Goal: Transaction & Acquisition: Purchase product/service

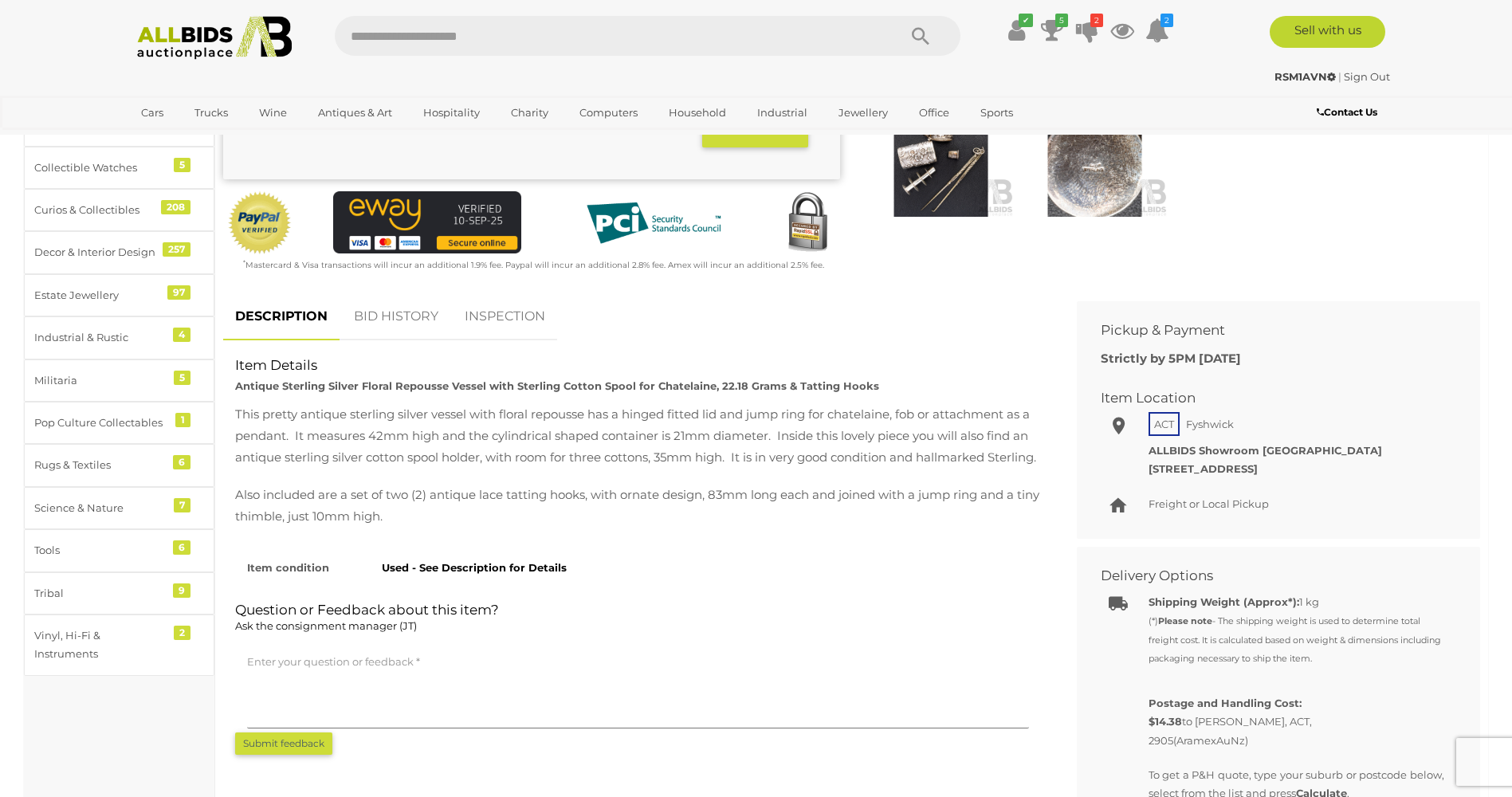
scroll to position [479, 0]
click at [407, 315] on link "BID HISTORY" at bounding box center [396, 317] width 109 height 47
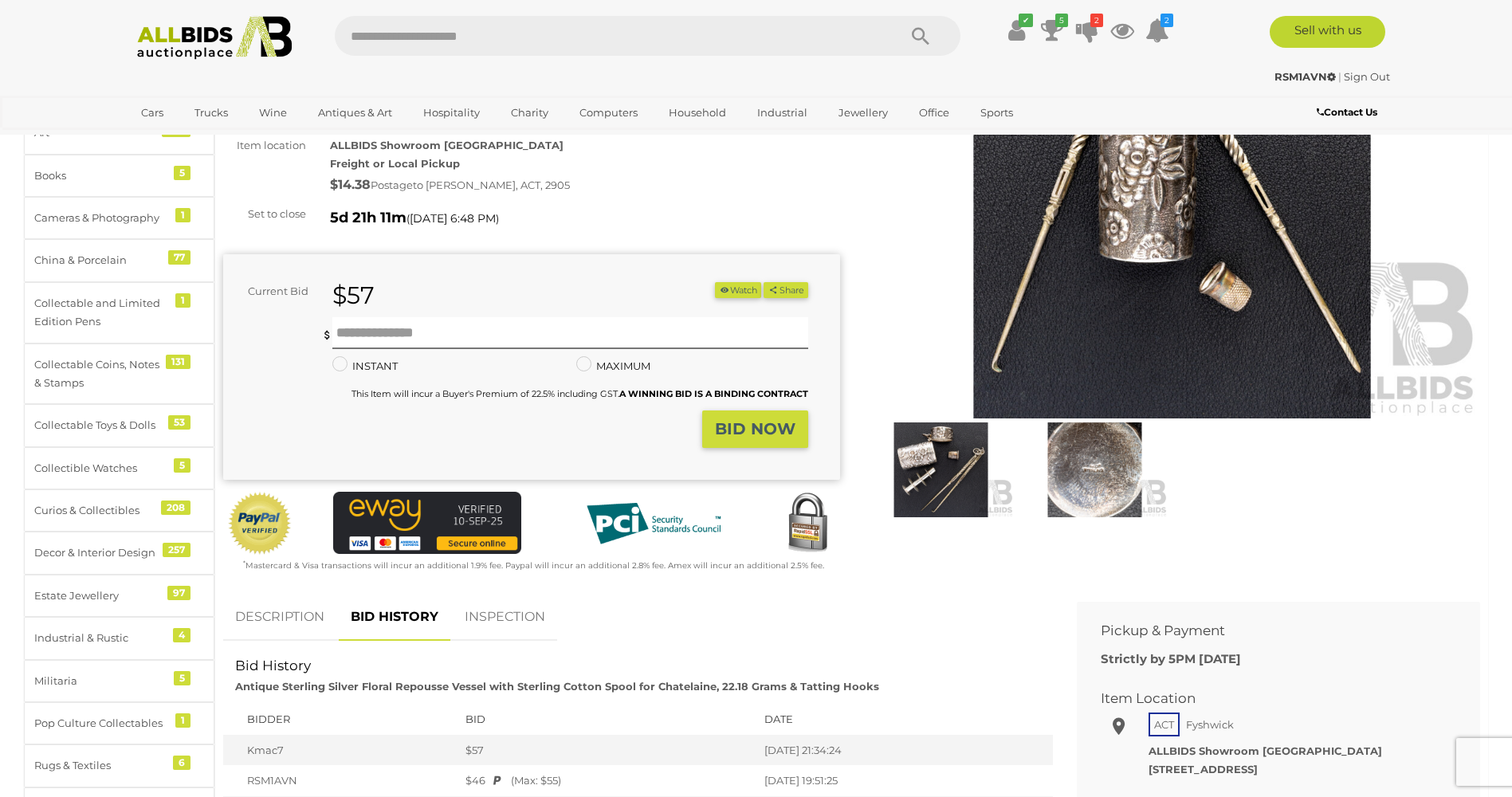
scroll to position [80, 0]
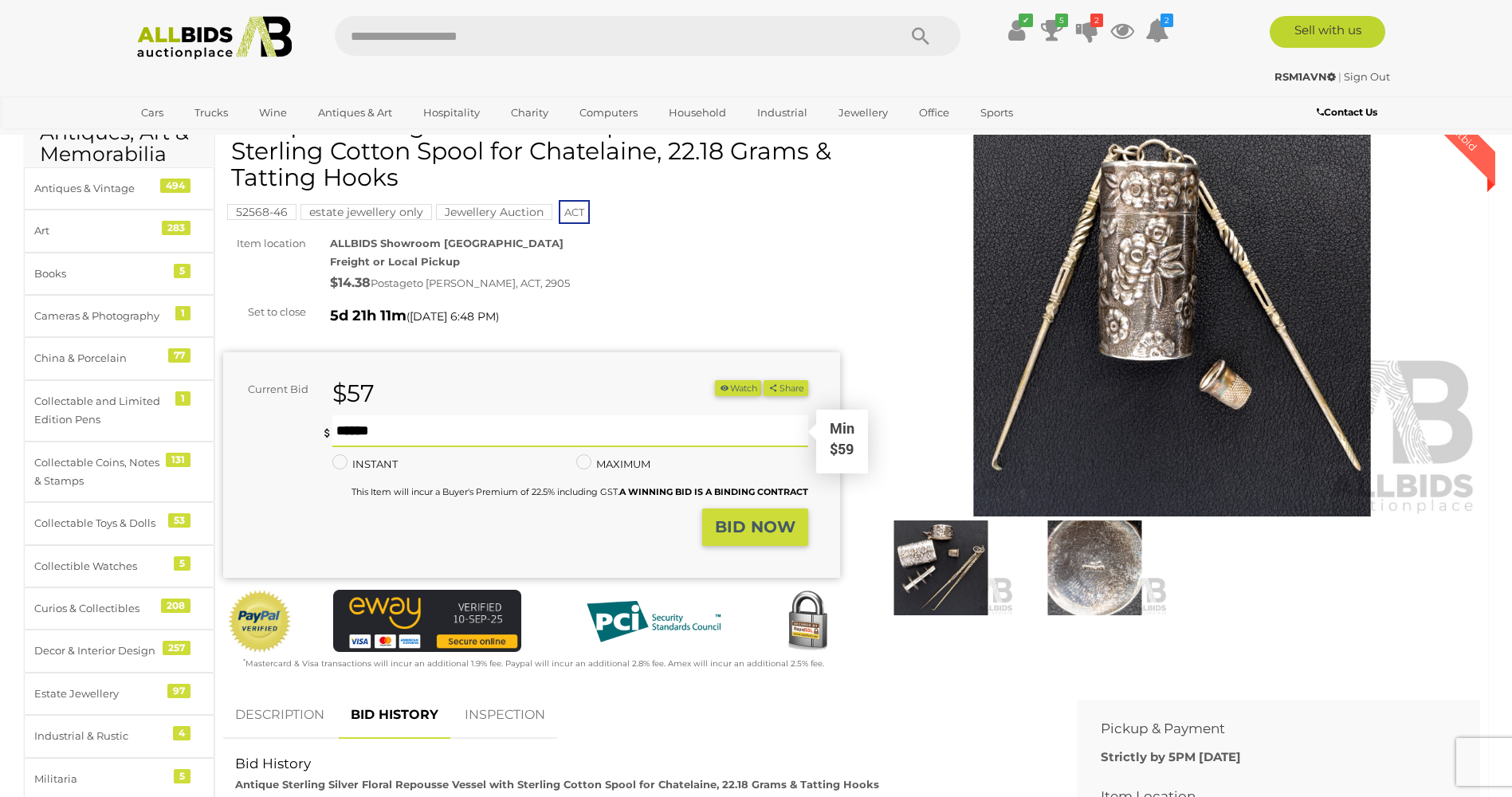
click at [344, 431] on input "text" at bounding box center [569, 431] width 475 height 32
type input "**"
click at [768, 527] on strong "BID NOW" at bounding box center [754, 527] width 80 height 19
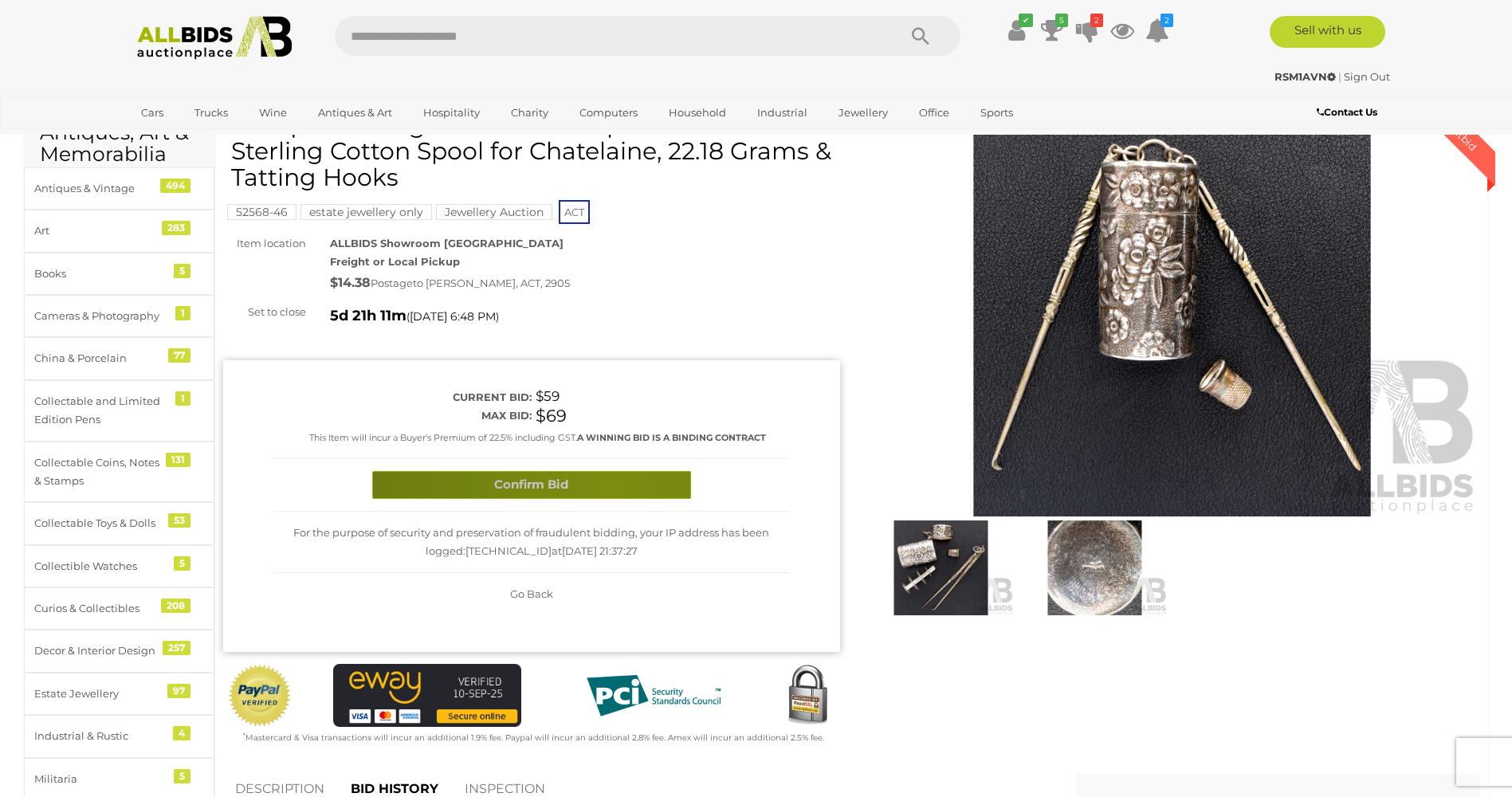
click at [612, 487] on button "Confirm Bid" at bounding box center [532, 485] width 318 height 28
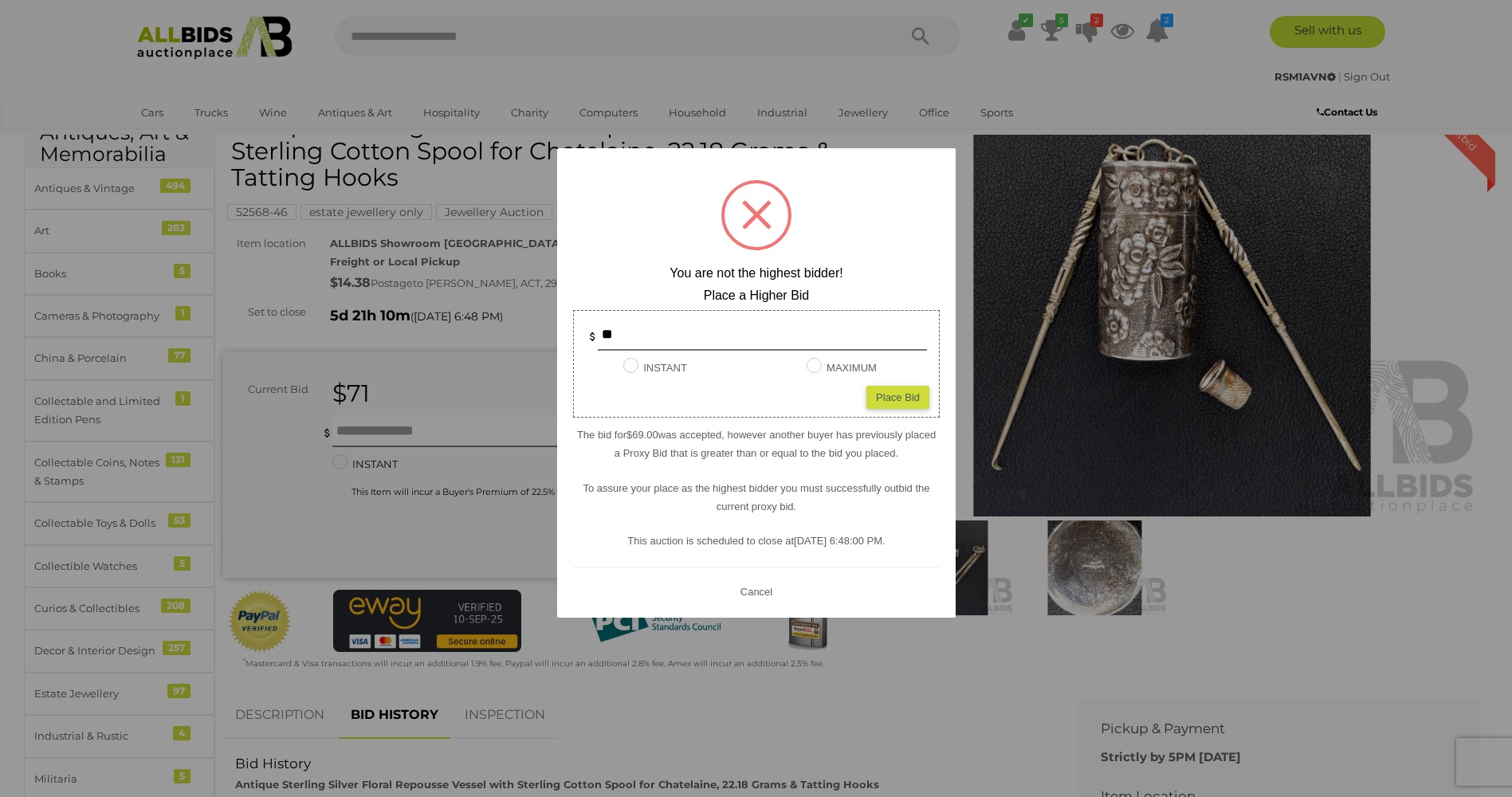
click at [345, 423] on div at bounding box center [756, 398] width 1512 height 797
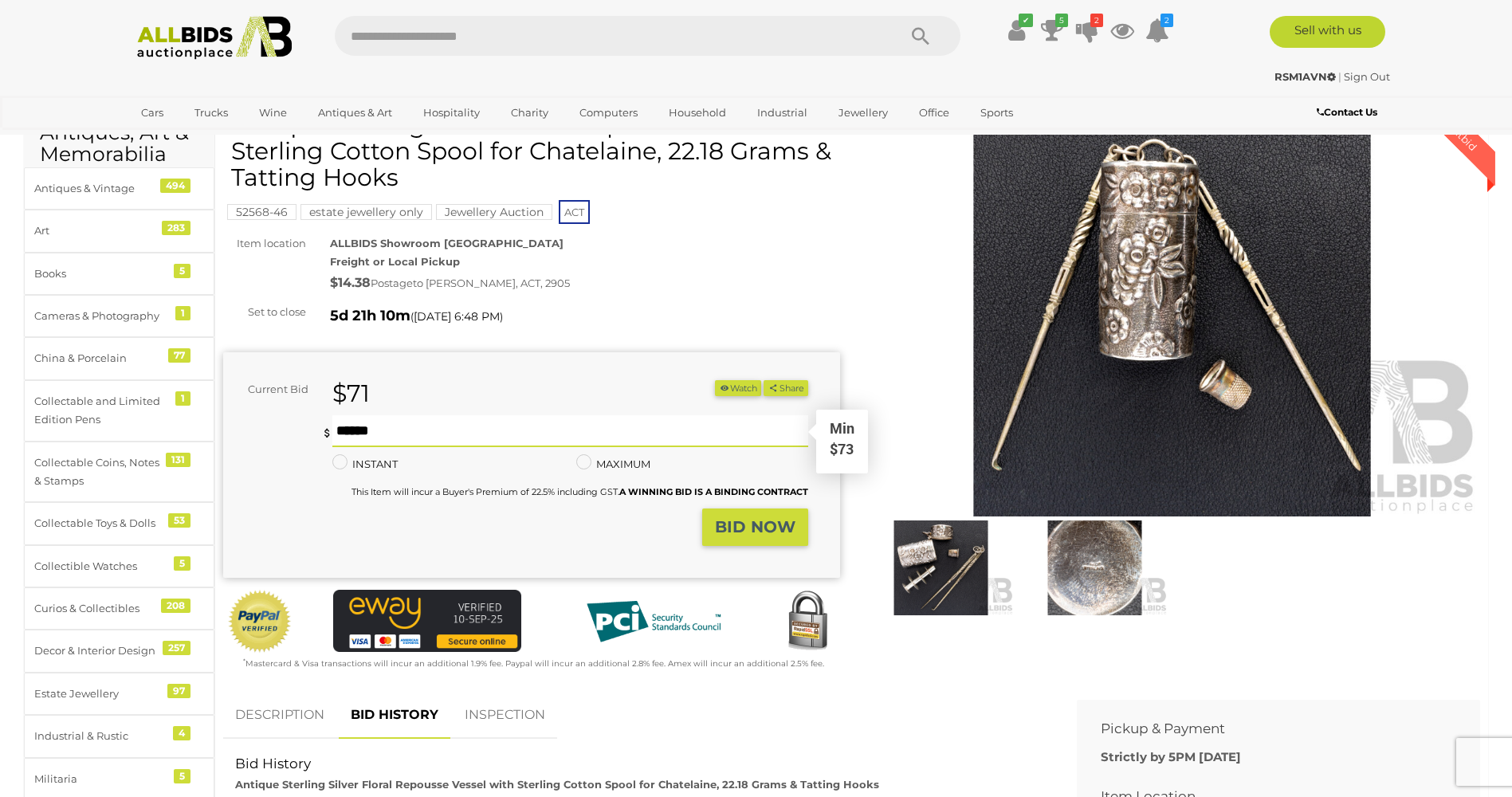
click at [352, 429] on input "text" at bounding box center [569, 431] width 475 height 32
type input "**"
click at [752, 520] on strong "BID NOW" at bounding box center [754, 527] width 80 height 19
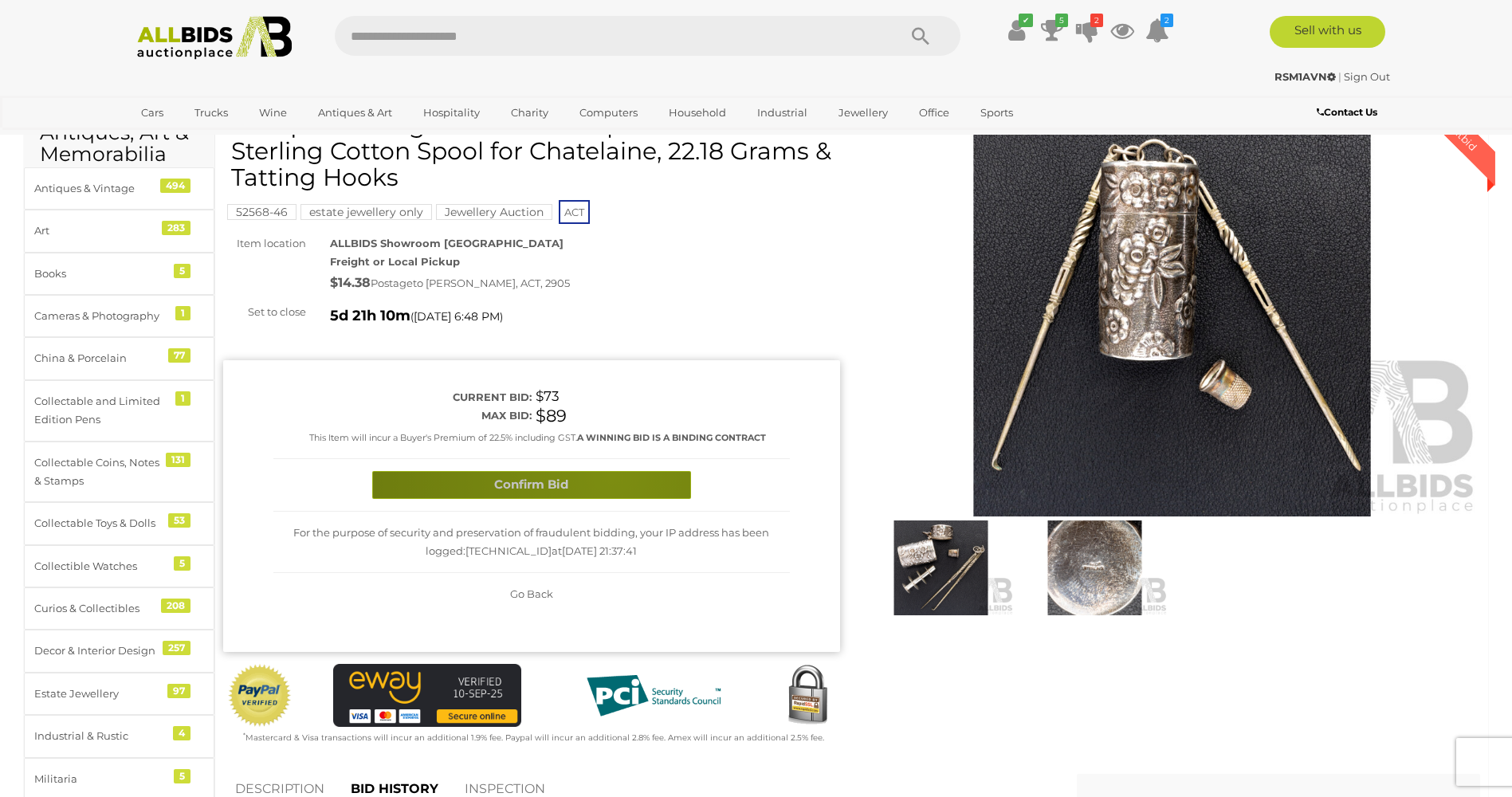
click at [611, 474] on button "Confirm Bid" at bounding box center [532, 485] width 318 height 28
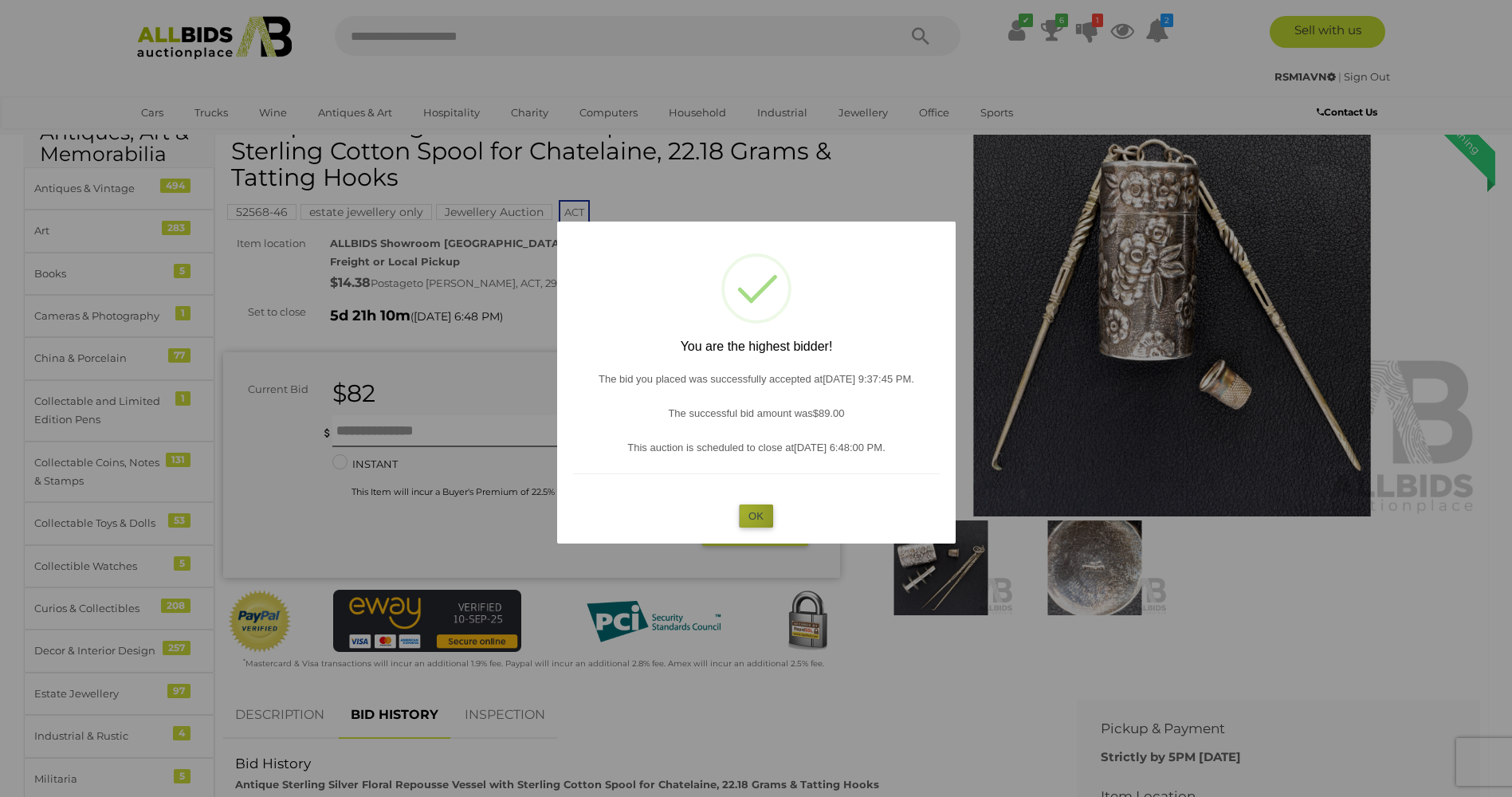
click at [742, 512] on button "OK" at bounding box center [756, 517] width 34 height 24
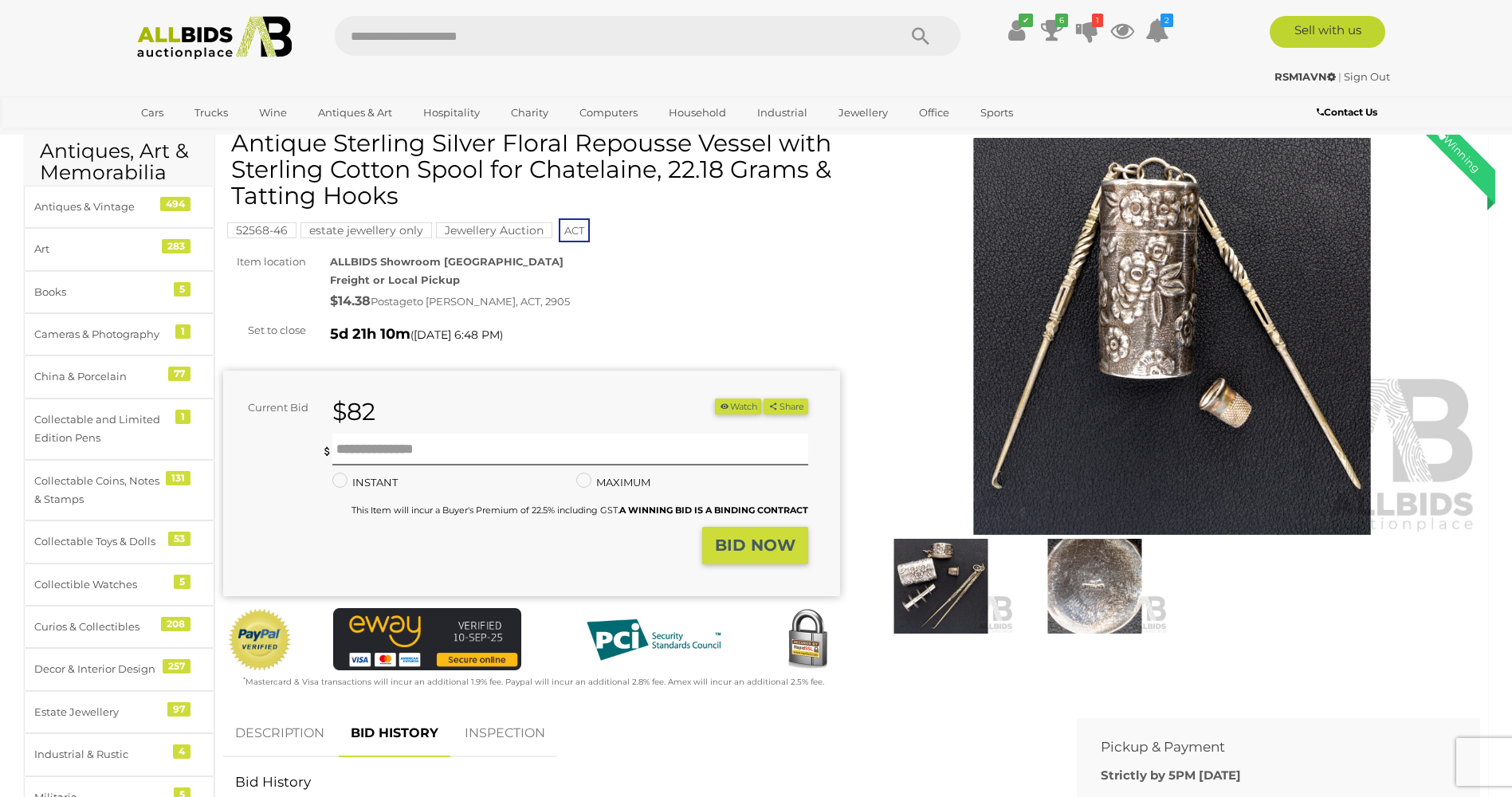
scroll to position [0, 0]
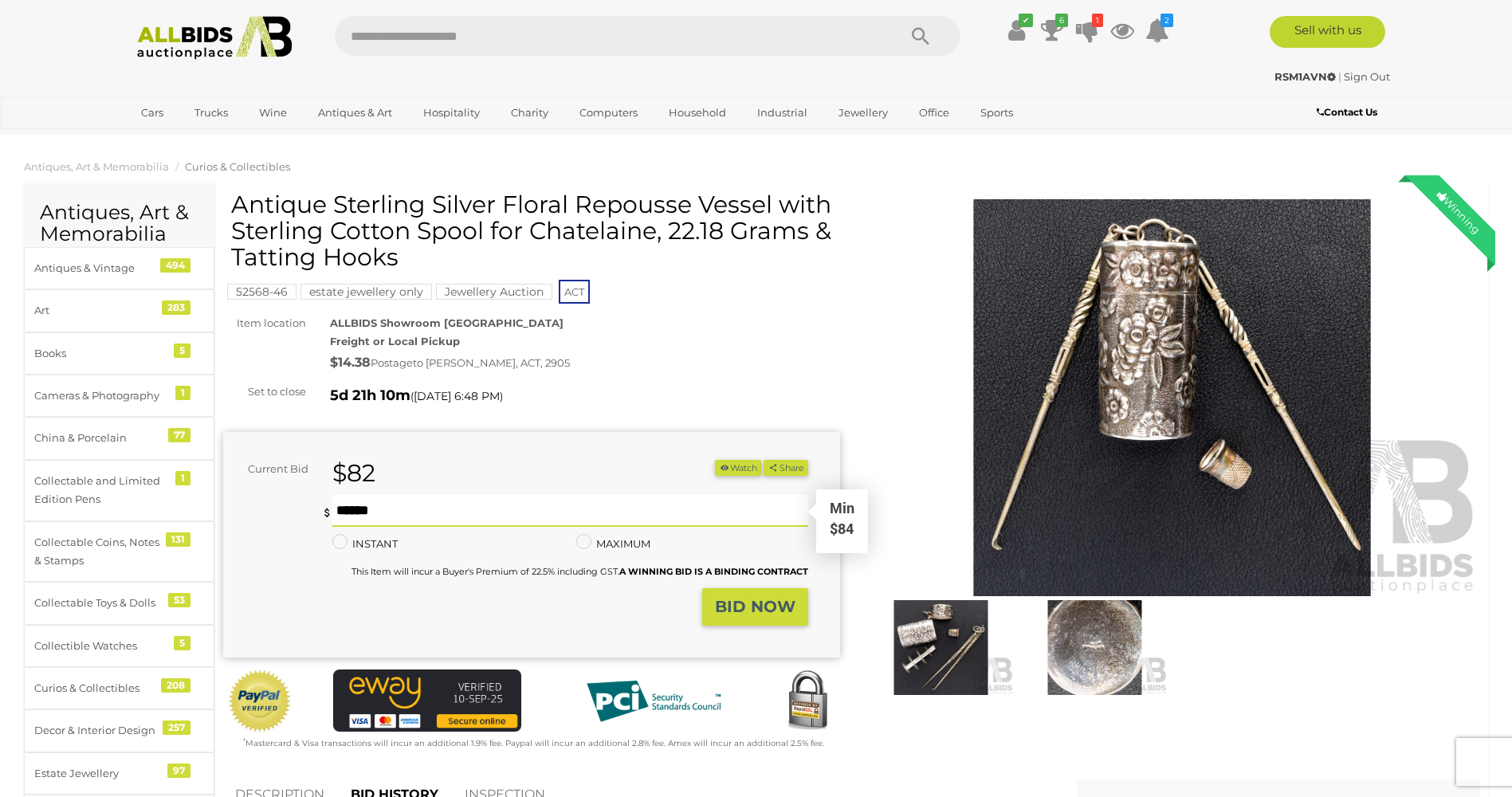
click at [342, 508] on input "text" at bounding box center [569, 510] width 475 height 32
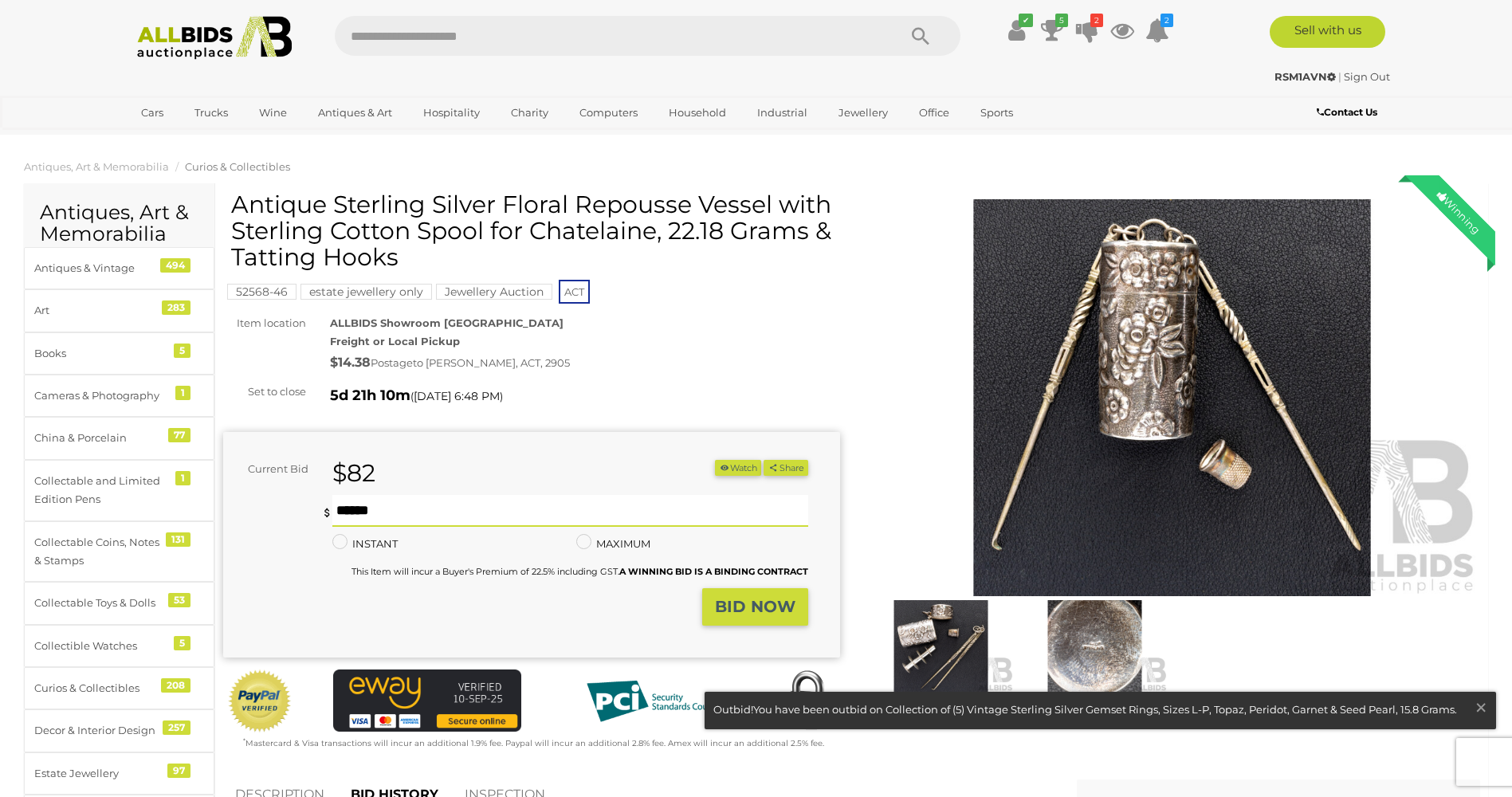
type input "**"
click at [757, 596] on button "BID NOW" at bounding box center [754, 606] width 106 height 37
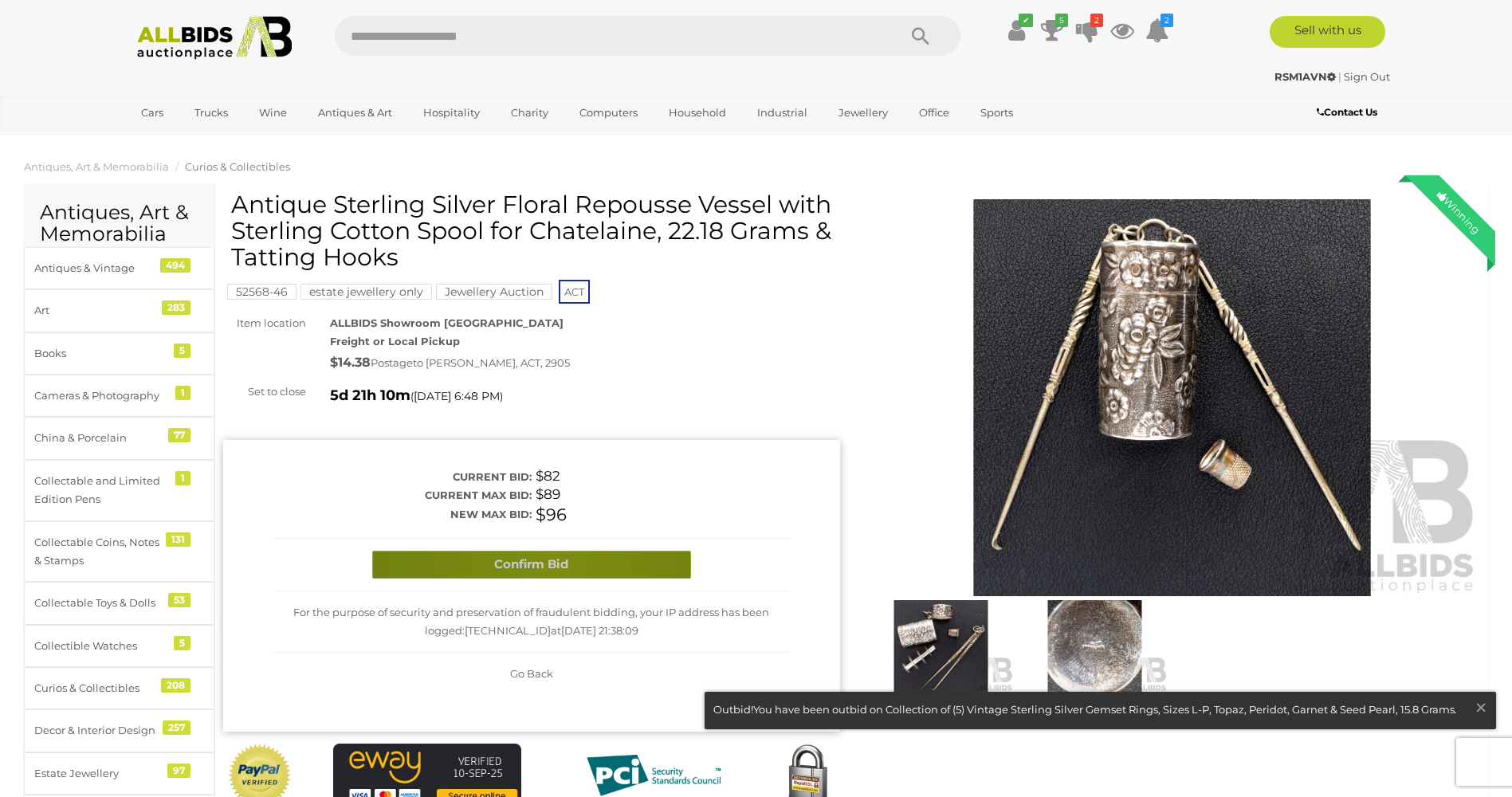
click at [553, 564] on button "Confirm Bid" at bounding box center [532, 565] width 318 height 28
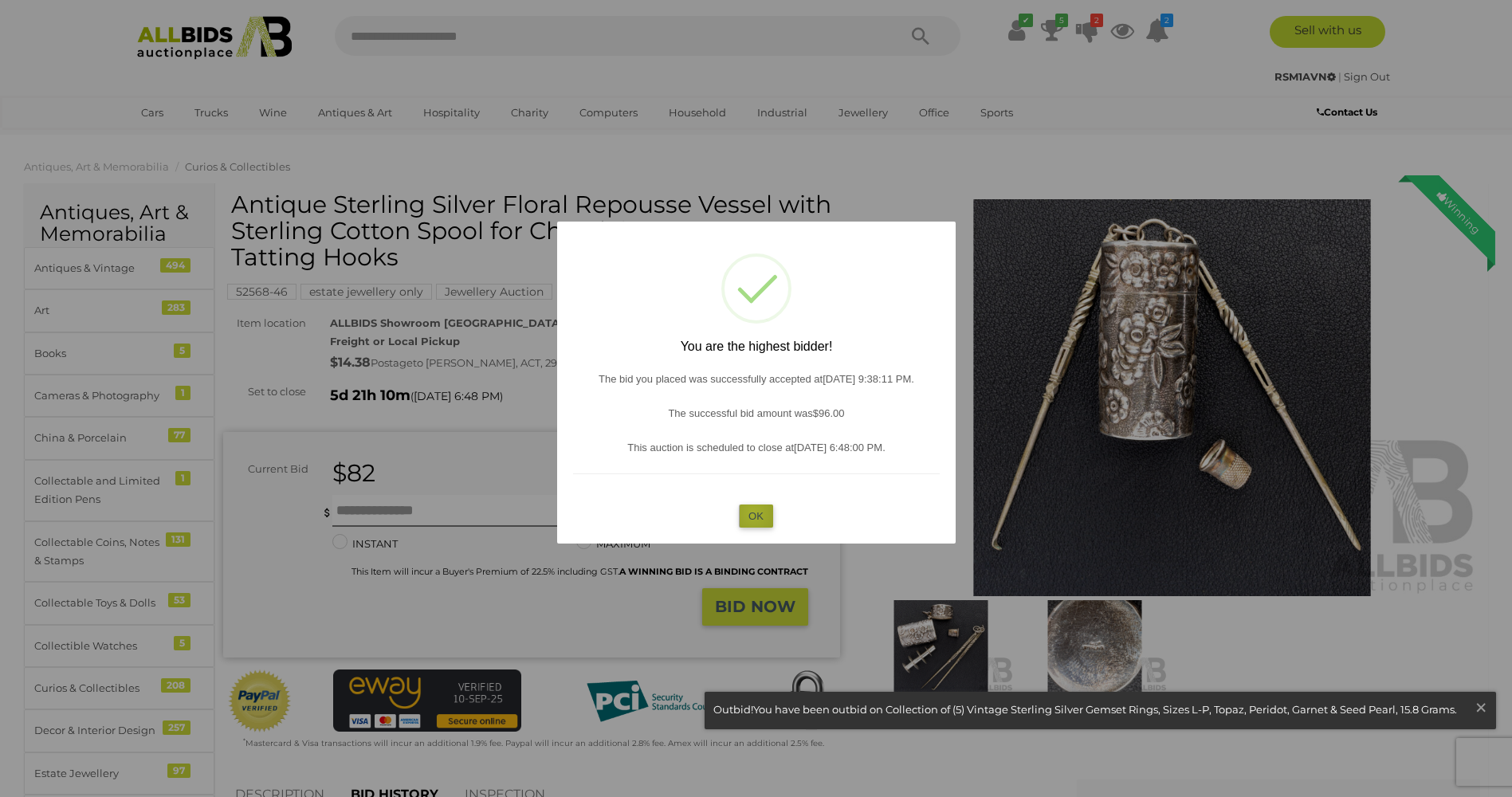
click at [753, 513] on button "OK" at bounding box center [756, 517] width 34 height 24
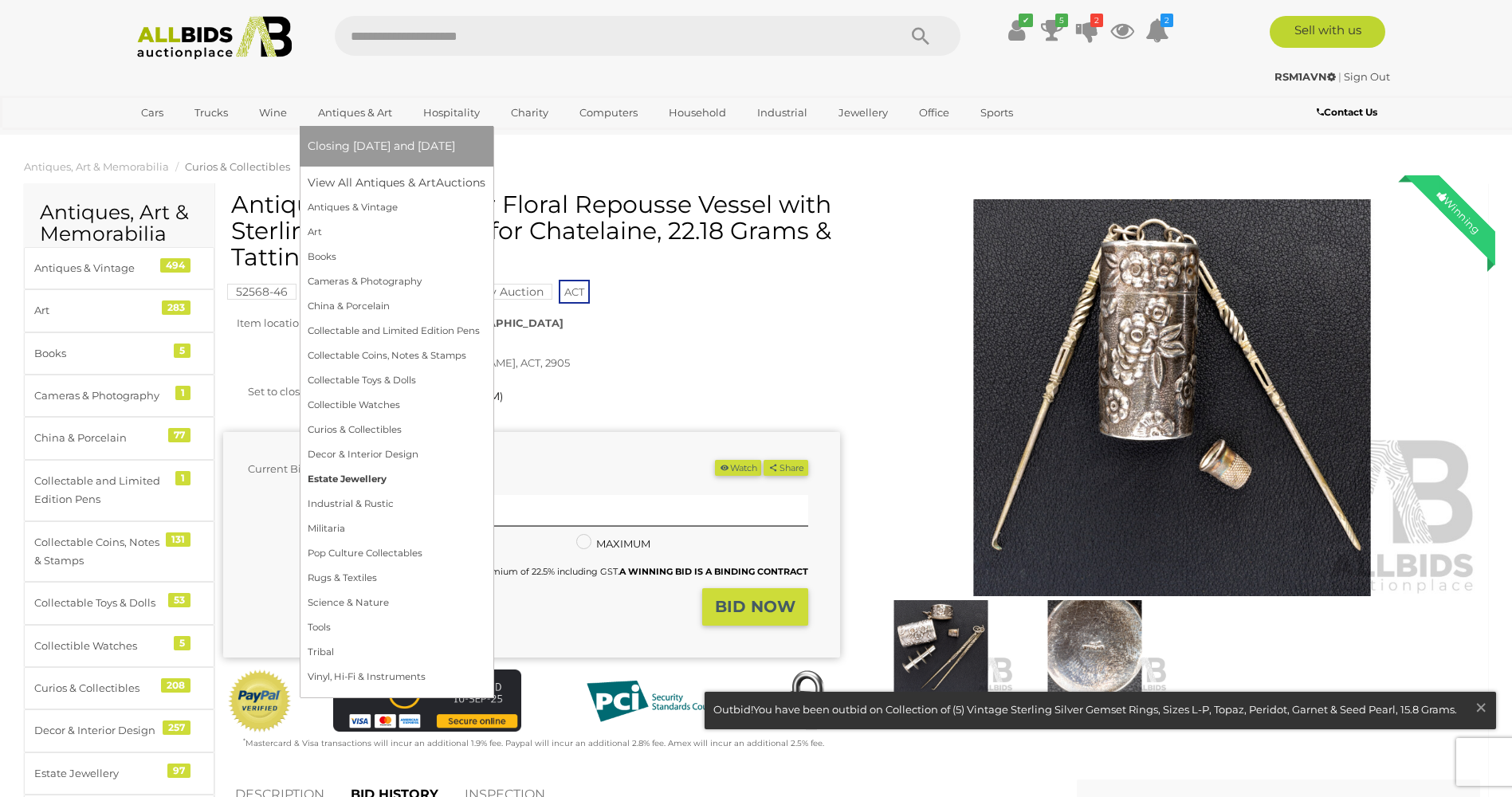
click at [375, 477] on link "Estate Jewellery" at bounding box center [396, 479] width 178 height 24
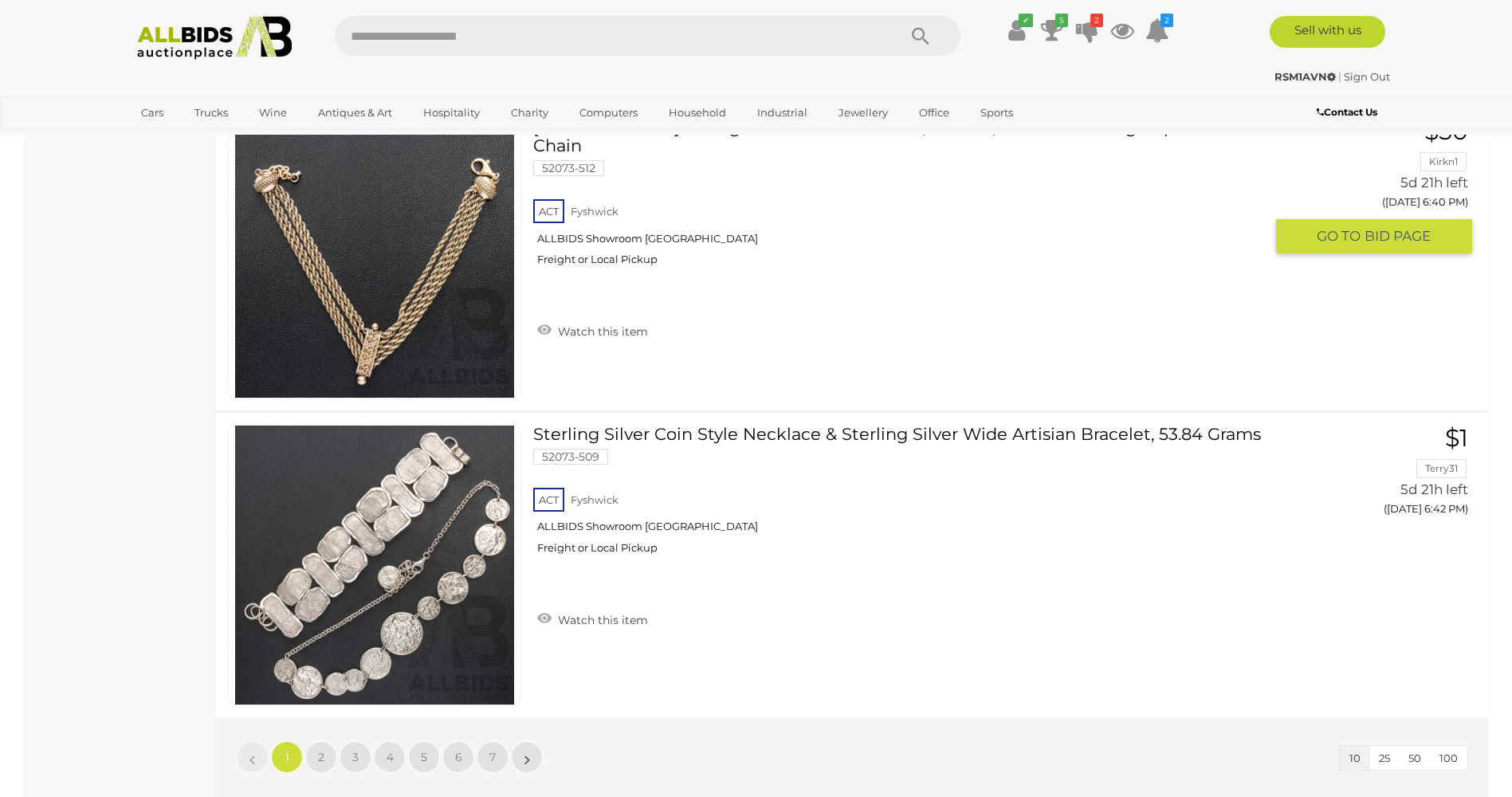
scroll to position [2949, 0]
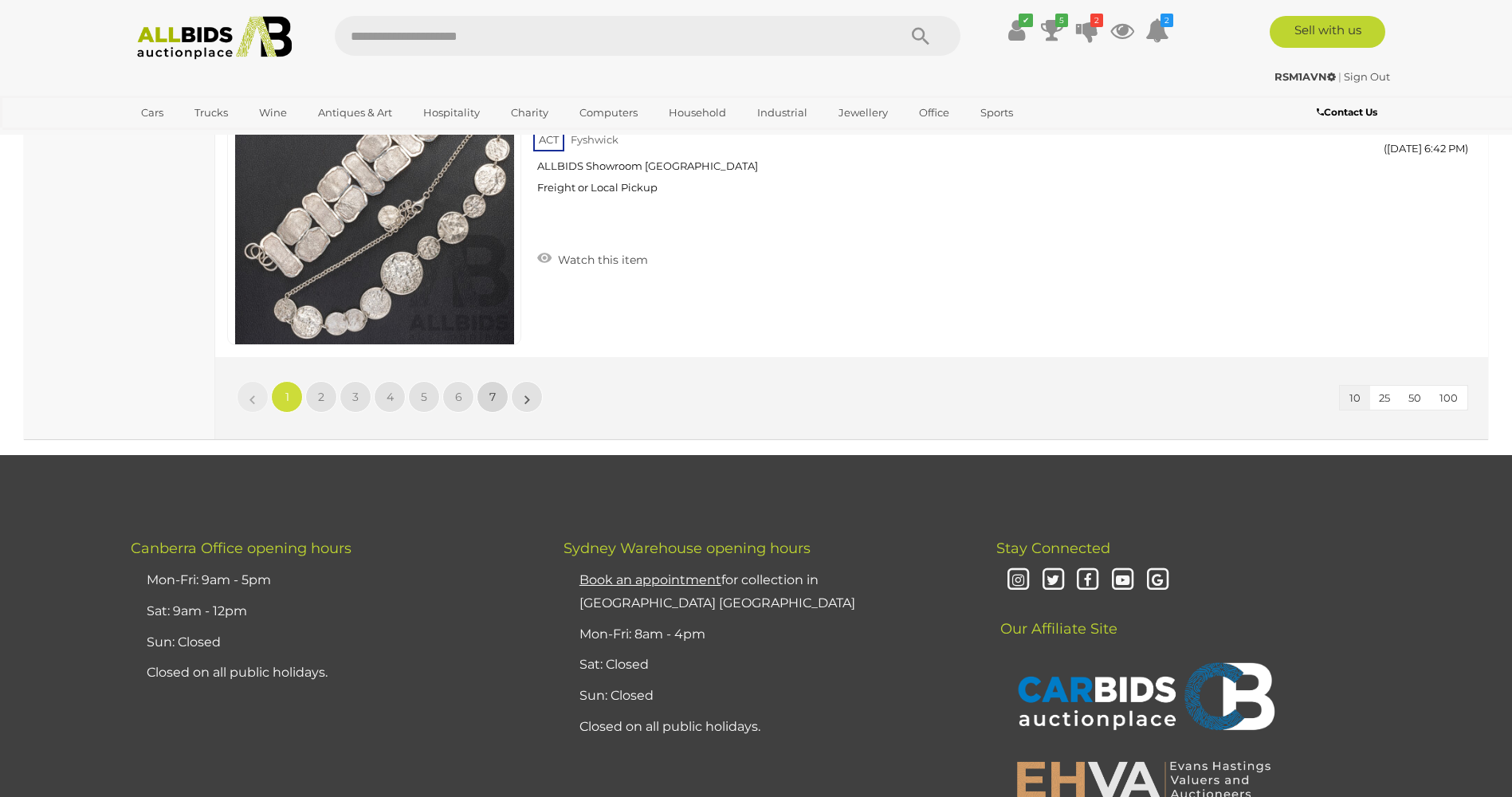
click at [487, 399] on link "7" at bounding box center [492, 396] width 32 height 32
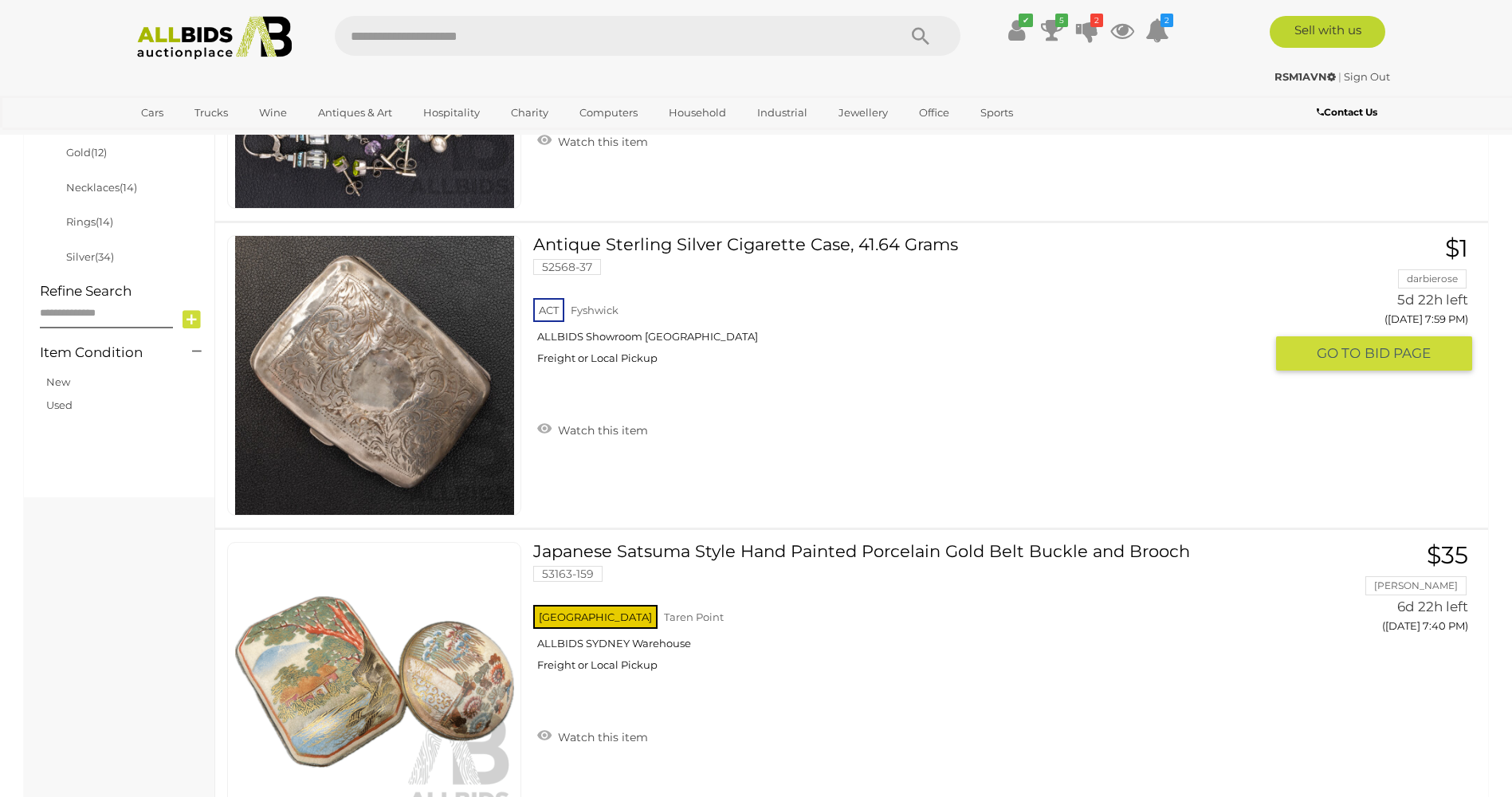
scroll to position [1035, 0]
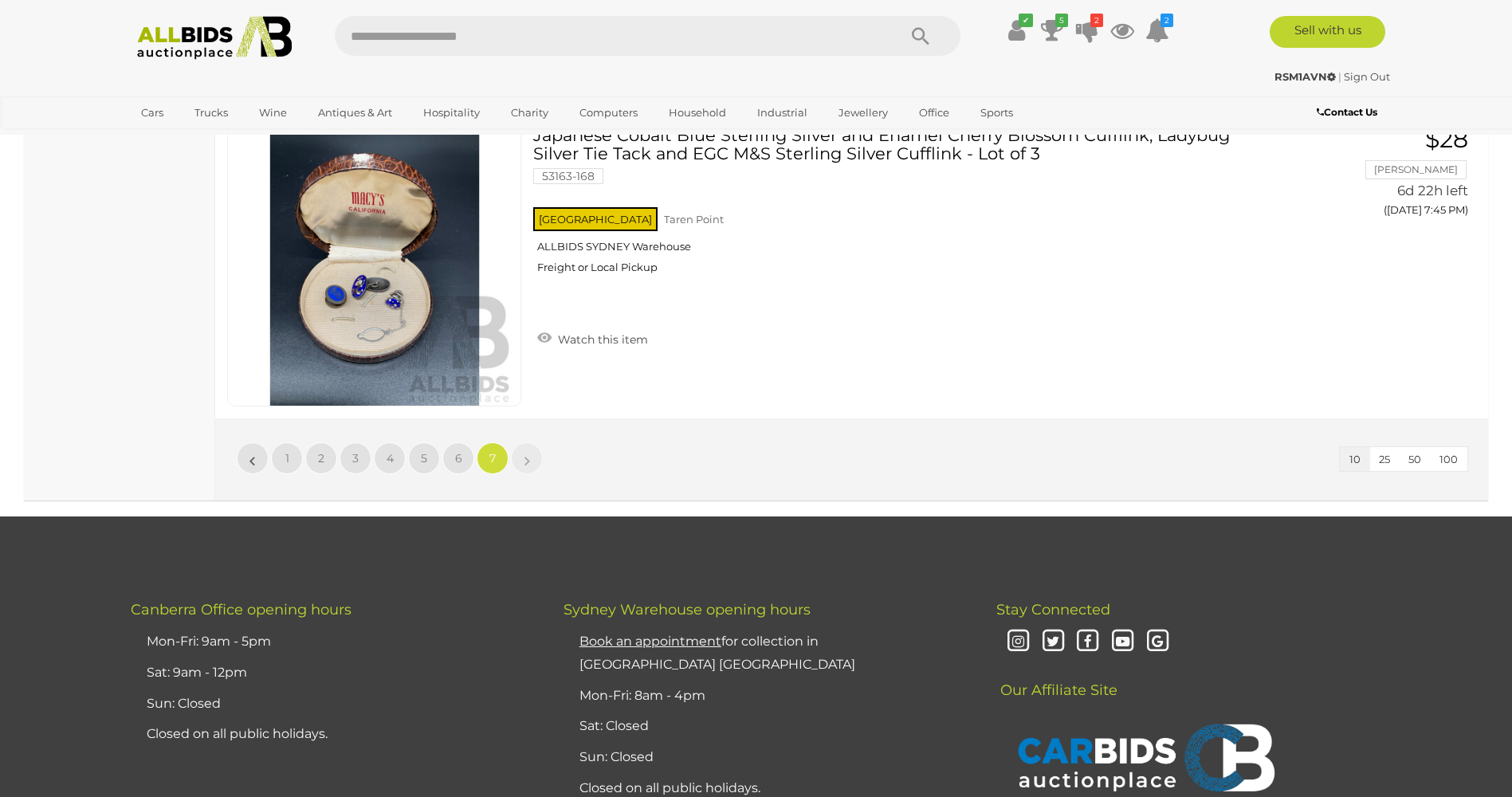
scroll to position [1274, 0]
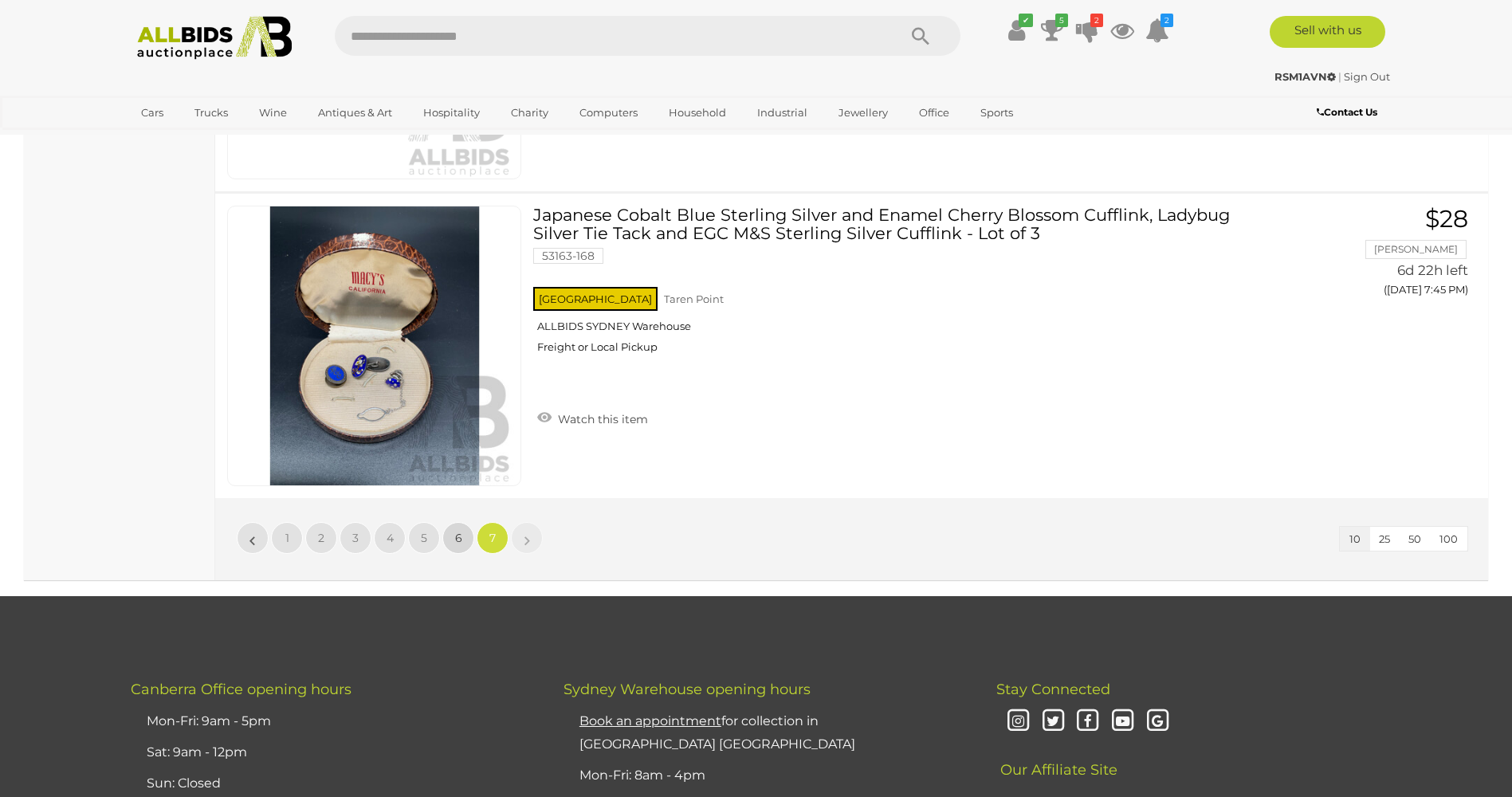
click at [462, 537] on link "6" at bounding box center [458, 537] width 32 height 32
